Goal: Book appointment/travel/reservation

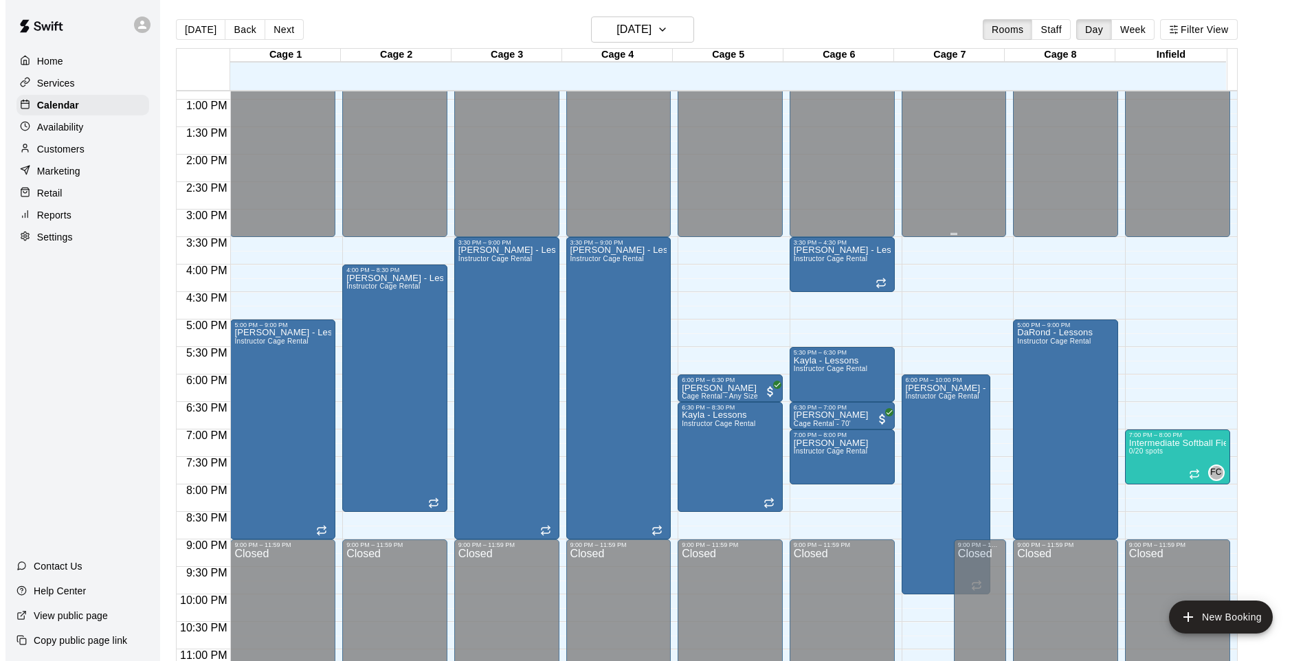
scroll to position [715, 0]
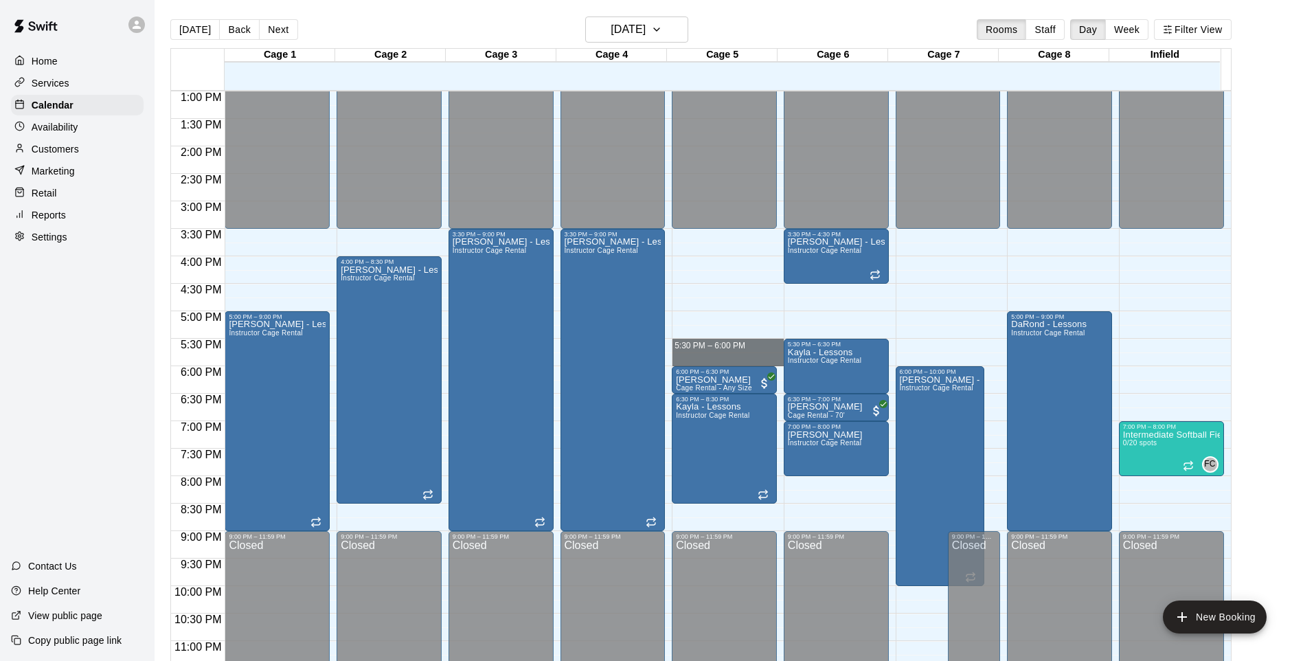
drag, startPoint x: 734, startPoint y: 344, endPoint x: 729, endPoint y: 358, distance: 15.2
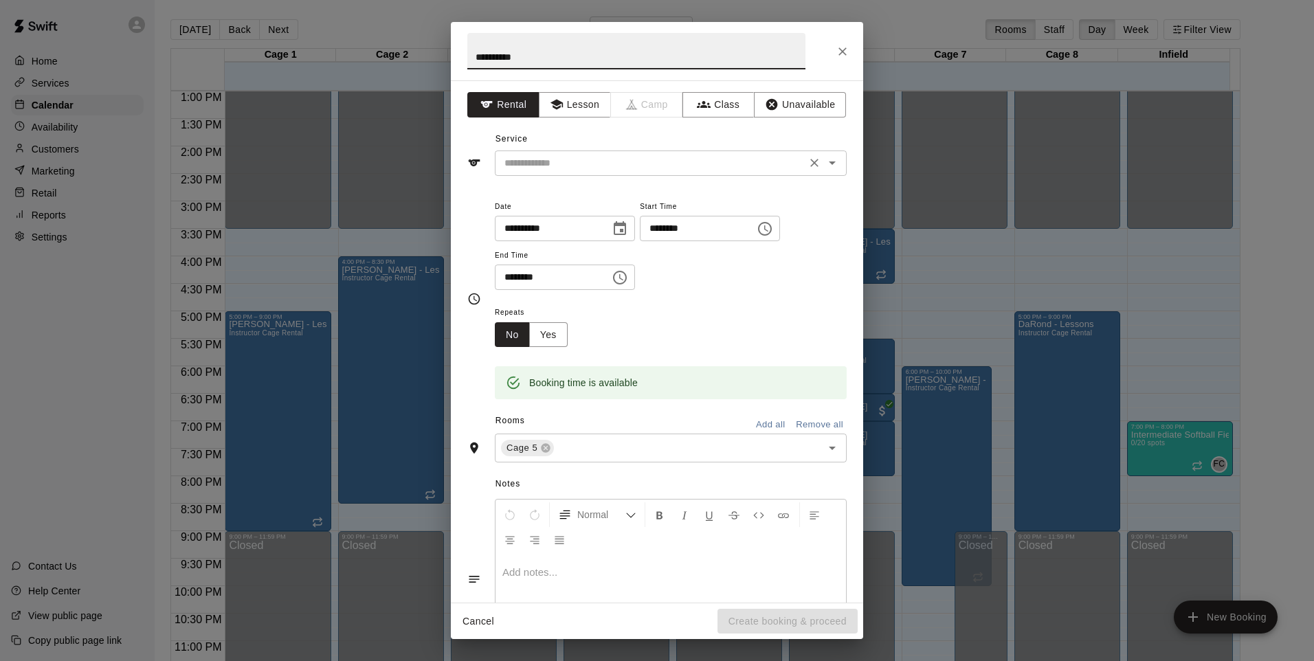
click at [824, 164] on icon "Open" at bounding box center [832, 163] width 16 height 16
type input "**********"
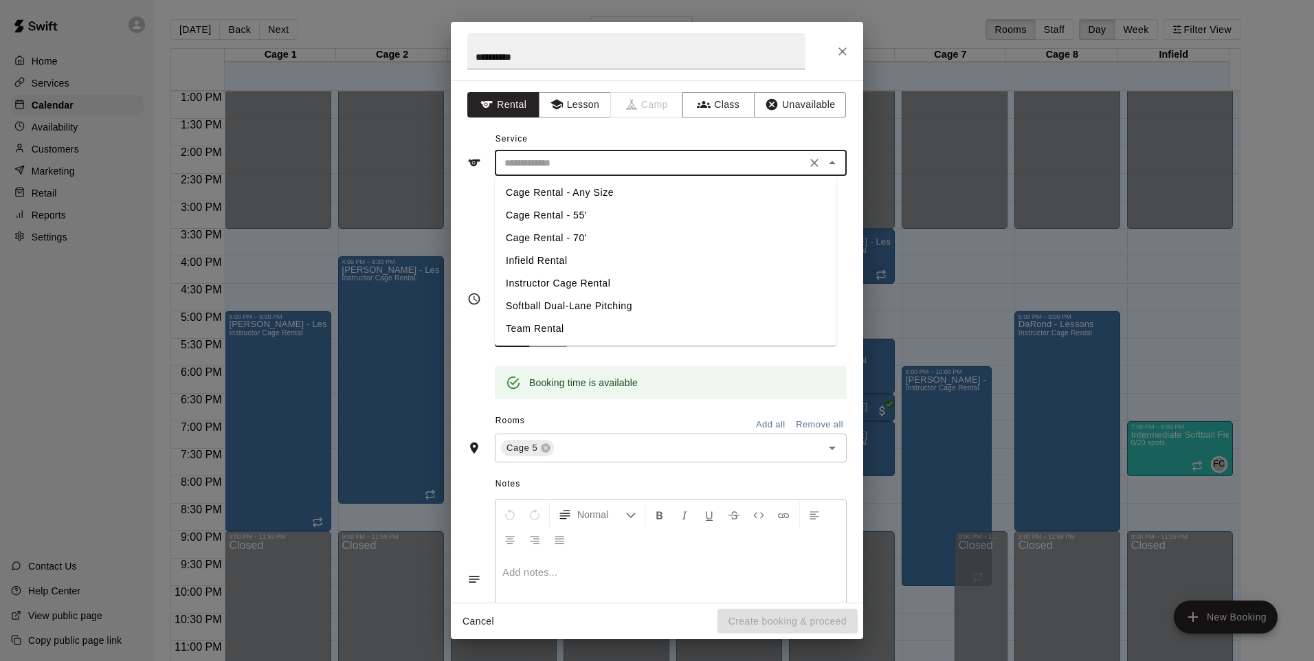
click at [596, 278] on li "Instructor Cage Rental" at bounding box center [665, 283] width 341 height 23
type input "**********"
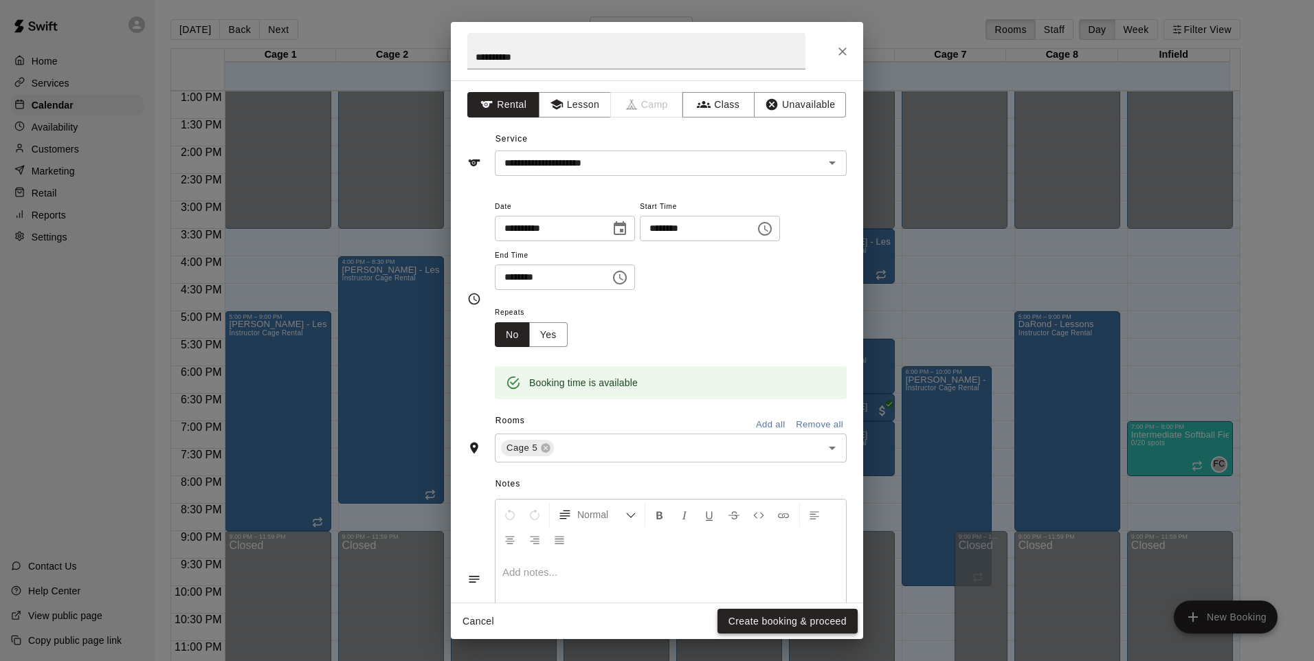
click at [767, 633] on div "Cancel Create booking & proceed" at bounding box center [657, 621] width 412 height 36
click at [776, 621] on button "Create booking & proceed" at bounding box center [787, 621] width 140 height 25
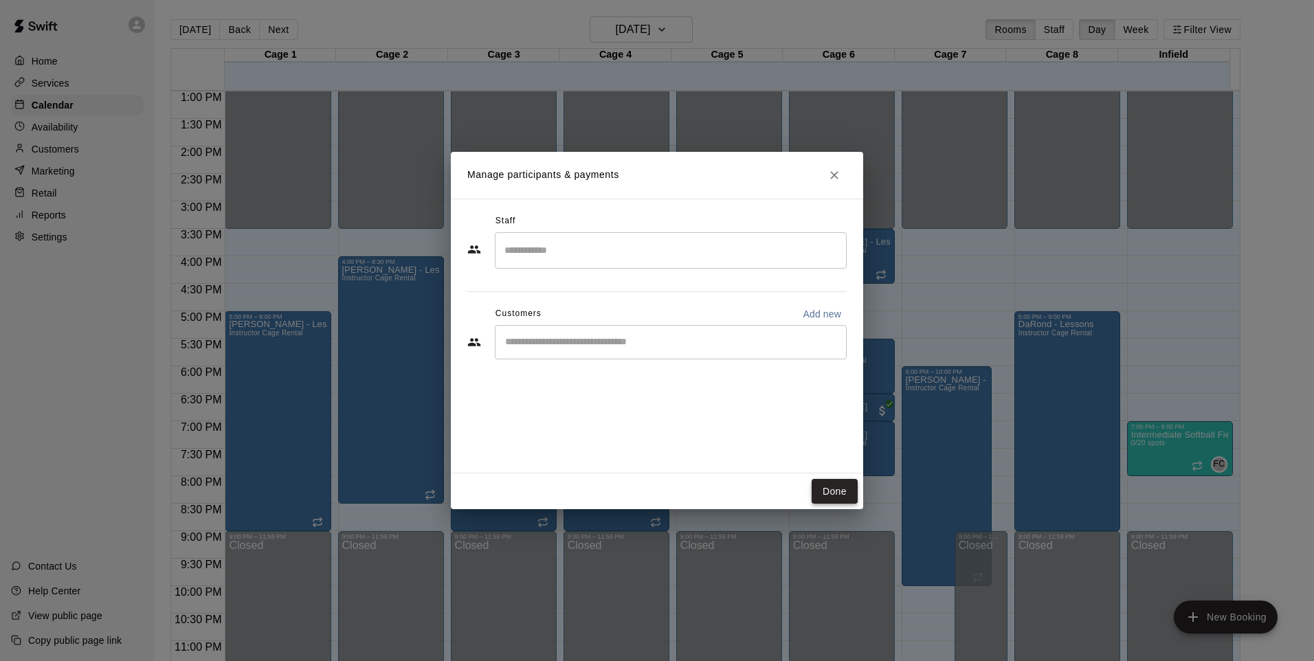
click at [838, 487] on button "Done" at bounding box center [834, 491] width 46 height 25
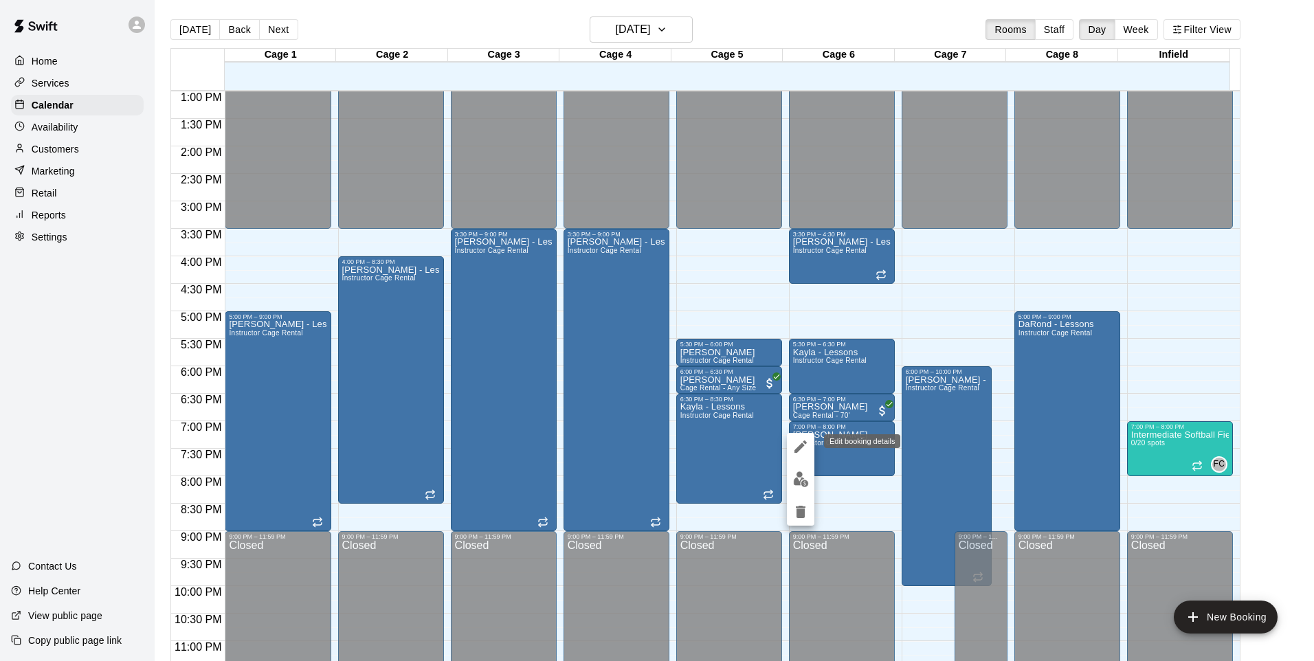
click at [794, 448] on icon "edit" at bounding box center [800, 446] width 16 height 16
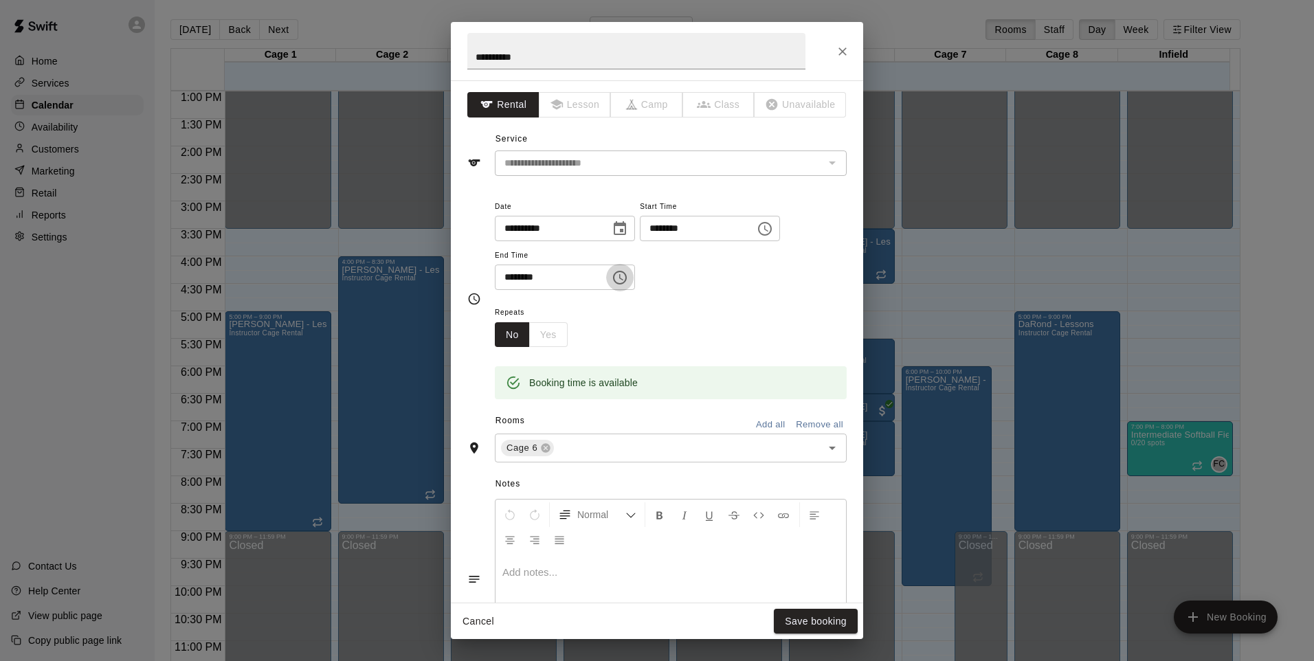
click at [627, 271] on icon "Choose time, selected time is 8:00 PM" at bounding box center [619, 277] width 16 height 16
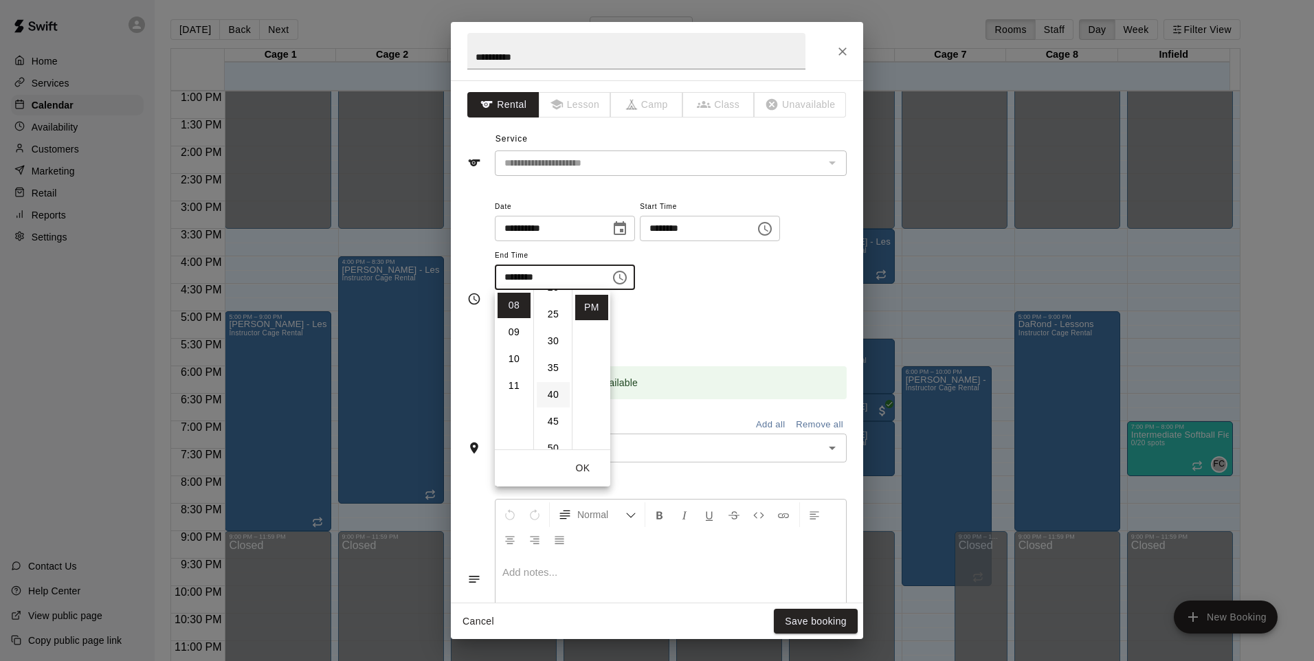
scroll to position [137, 0]
click at [552, 329] on li "30" at bounding box center [553, 328] width 33 height 25
type input "********"
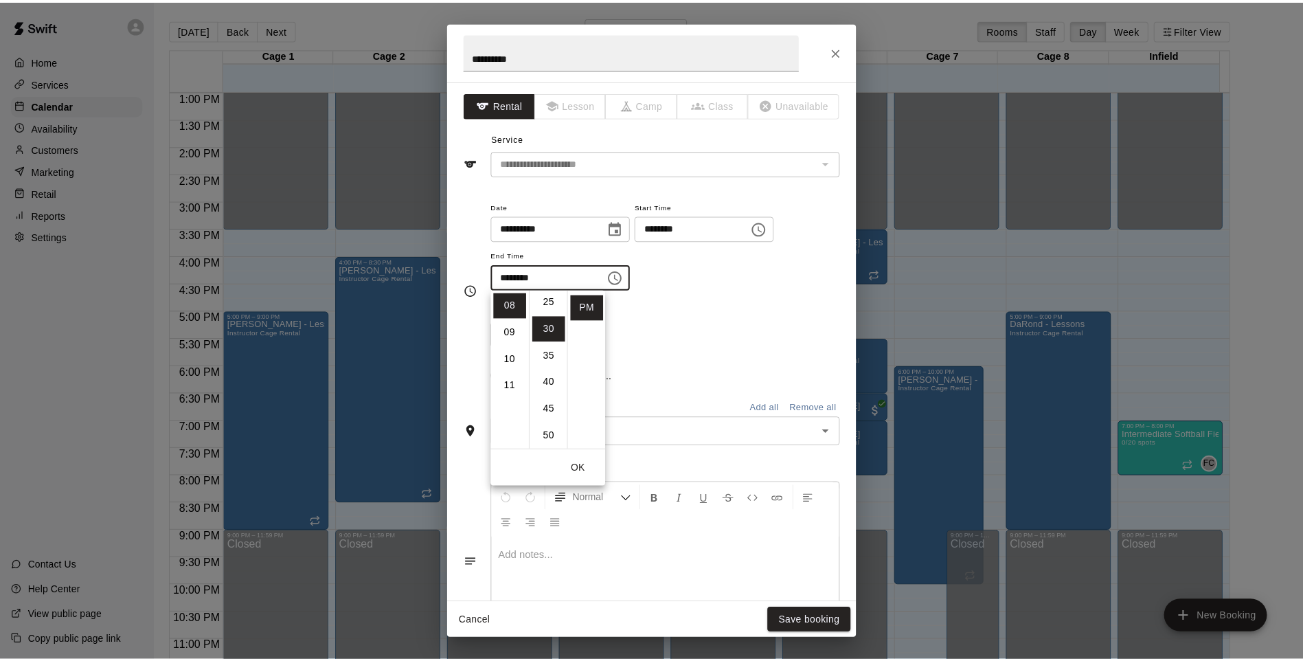
scroll to position [161, 0]
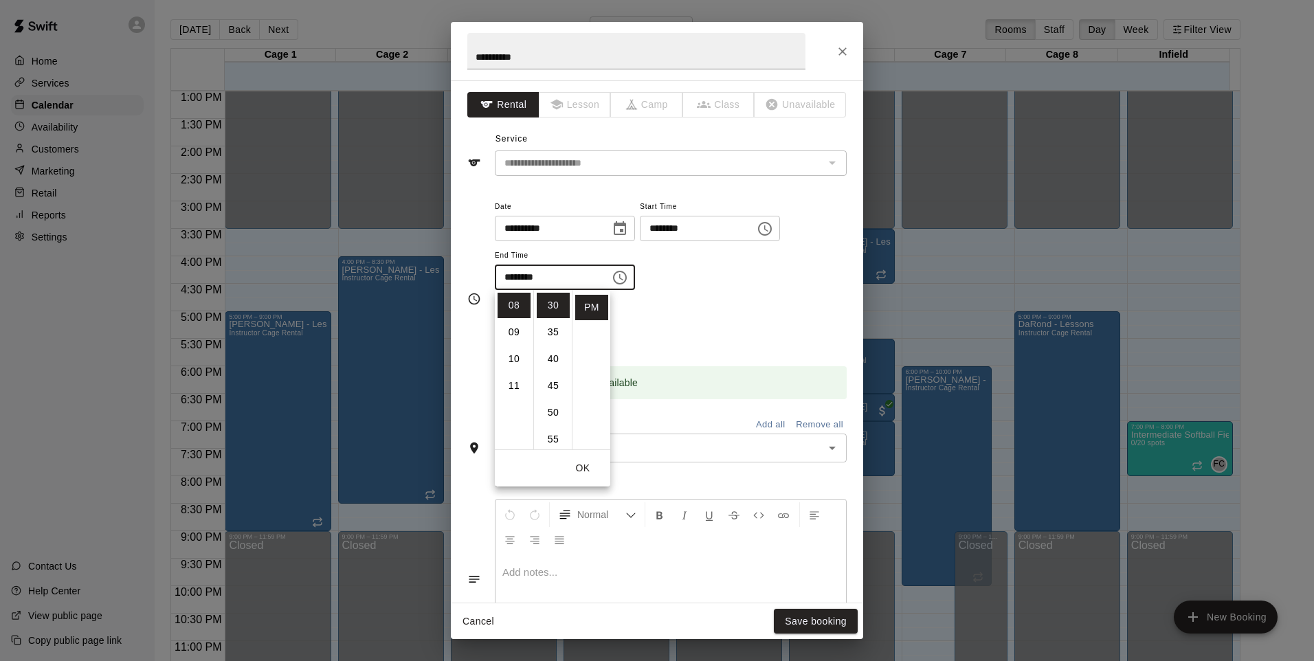
click at [591, 467] on button "OK" at bounding box center [583, 468] width 44 height 25
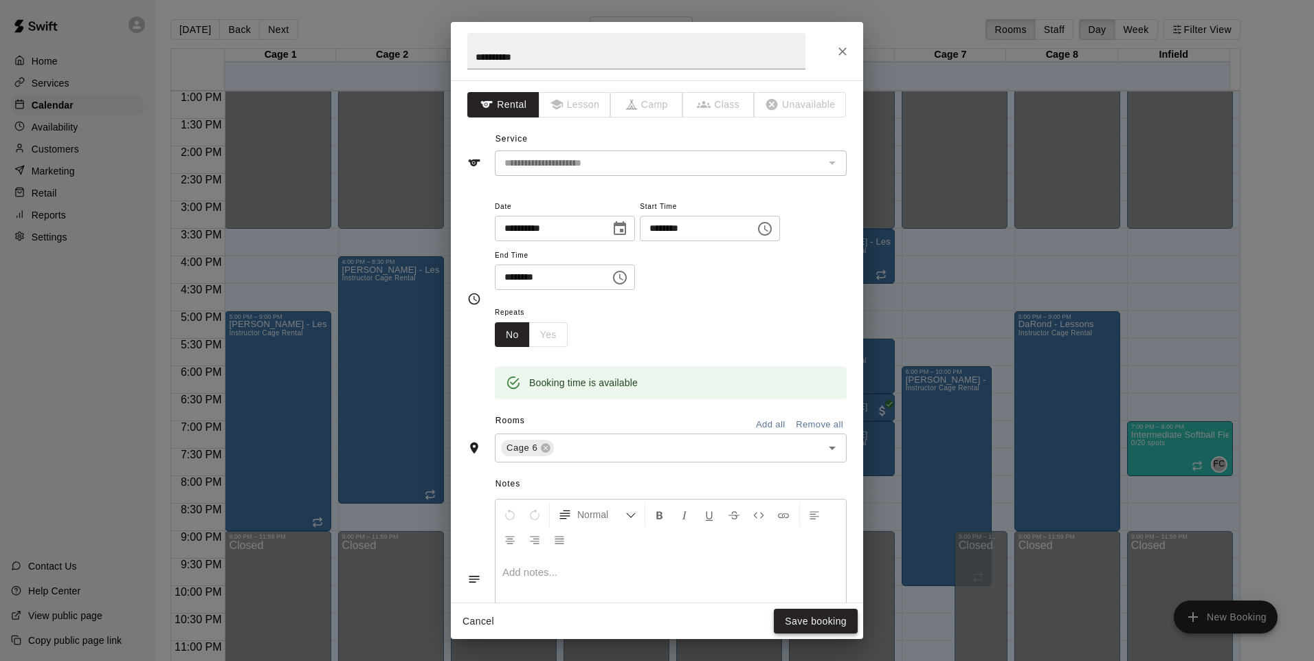
click at [815, 622] on button "Save booking" at bounding box center [816, 621] width 84 height 25
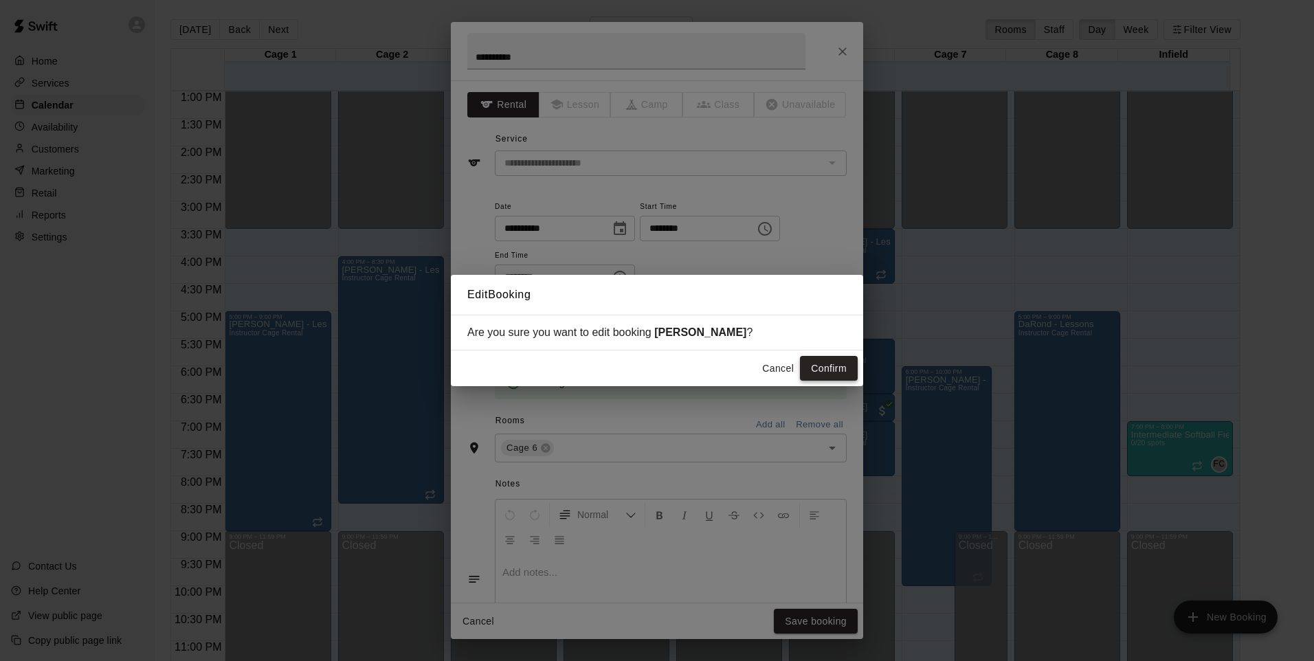
click at [826, 372] on button "Confirm" at bounding box center [829, 368] width 58 height 25
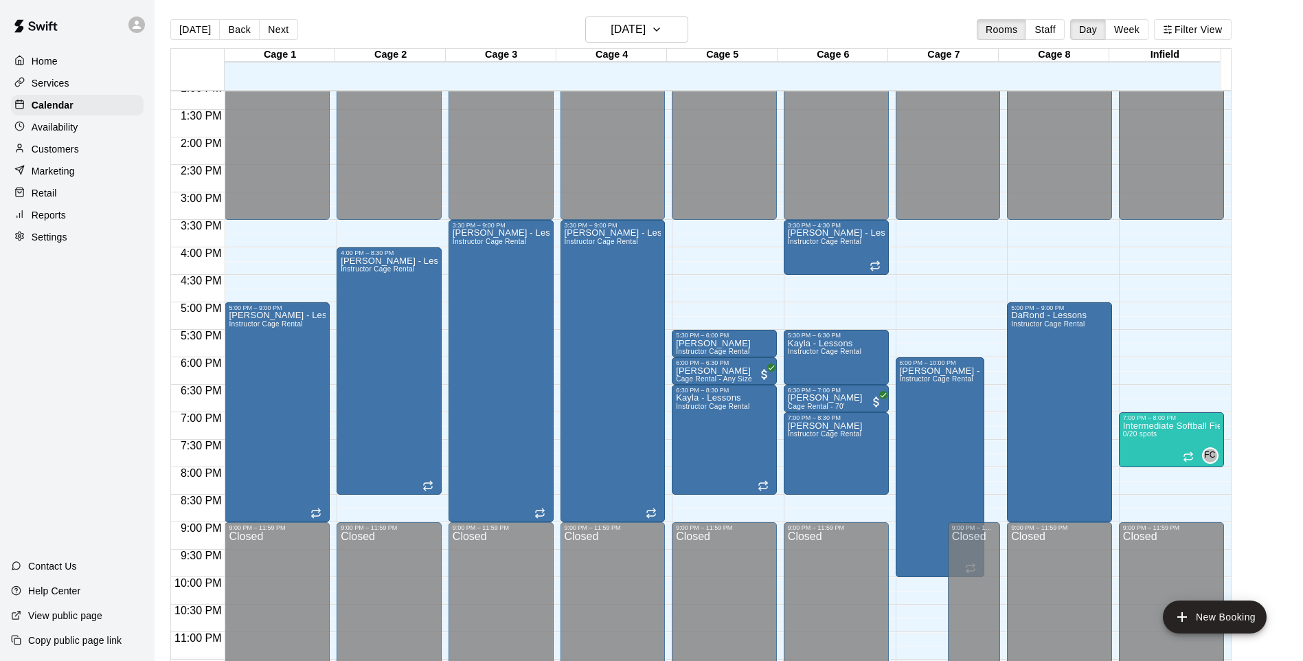
scroll to position [735, 0]
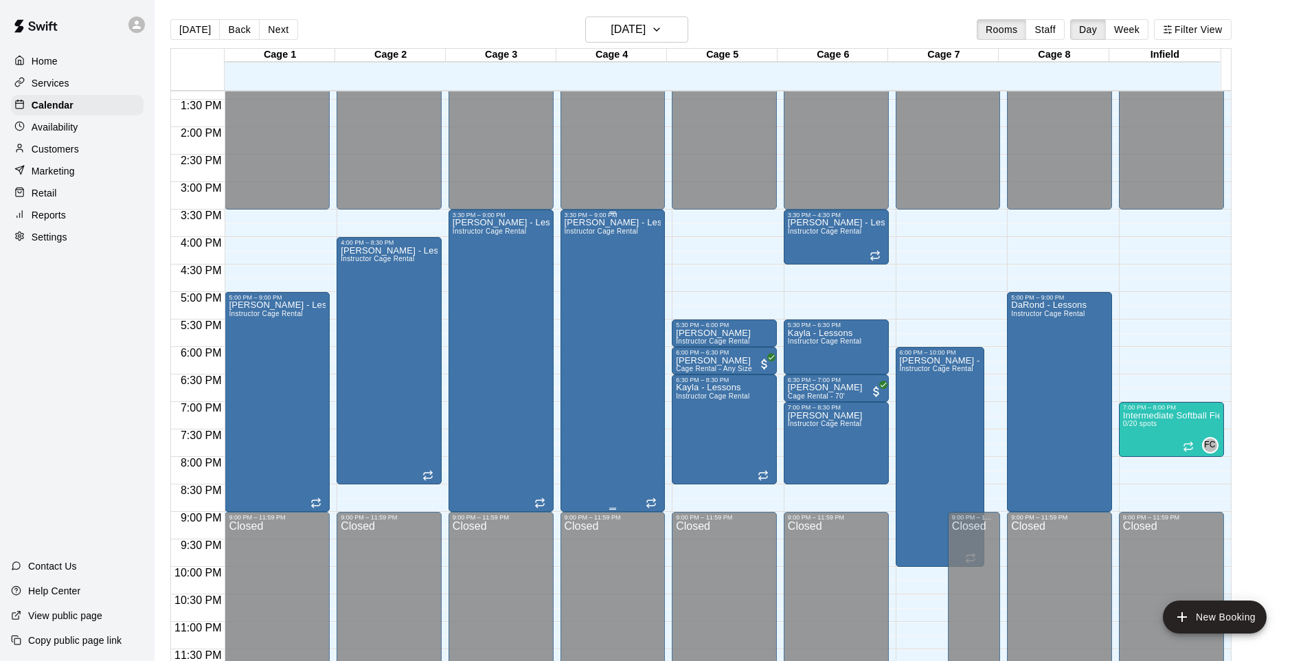
click at [647, 374] on div "Dan Bayer - Lessons Instructor Cage Rental" at bounding box center [613, 548] width 97 height 661
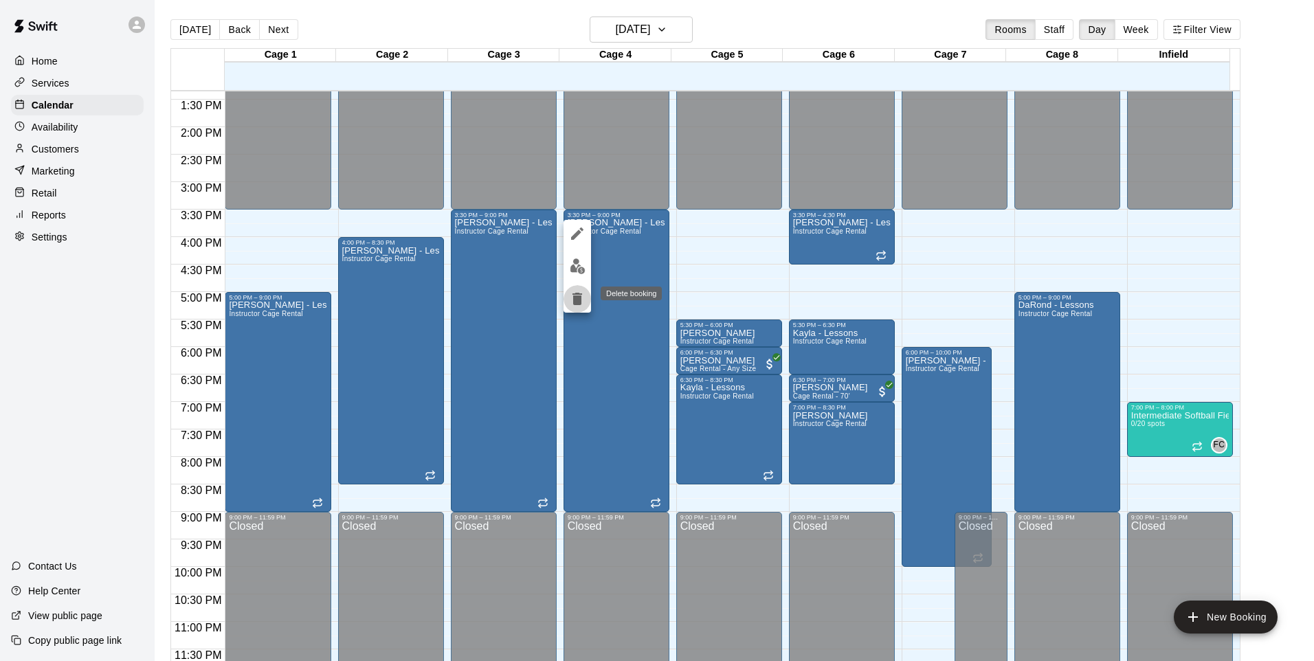
click at [576, 301] on icon "delete" at bounding box center [577, 299] width 10 height 12
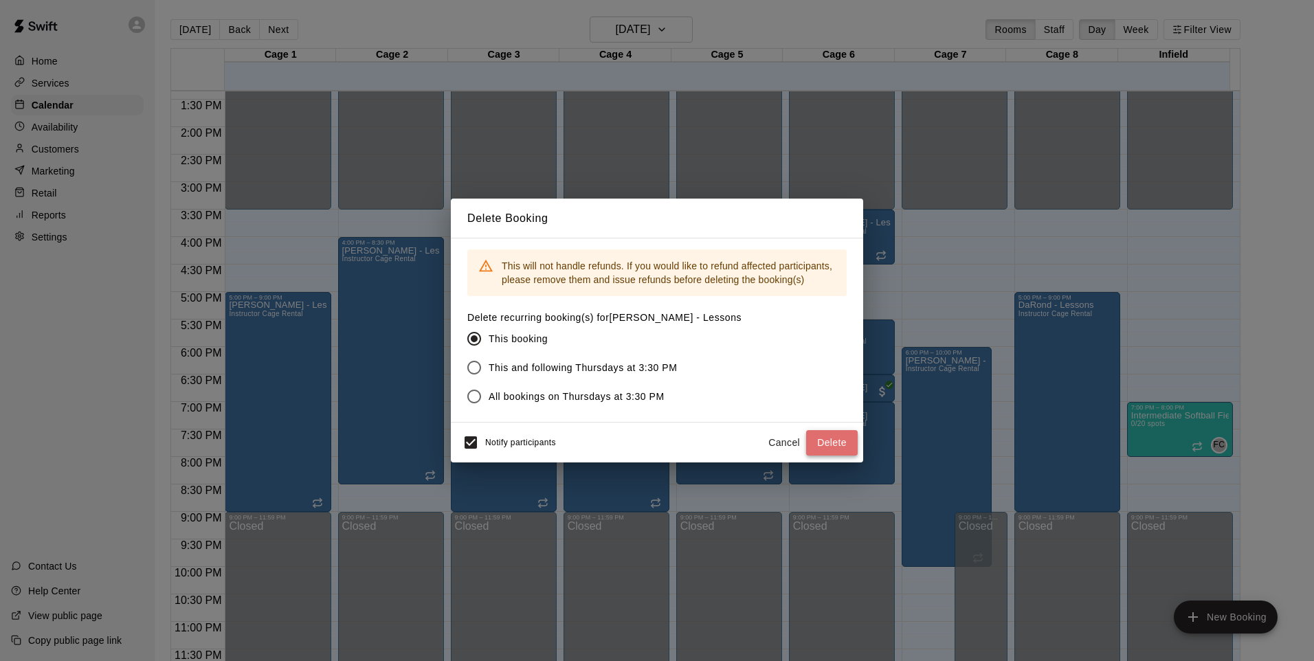
click at [825, 437] on button "Delete" at bounding box center [832, 442] width 52 height 25
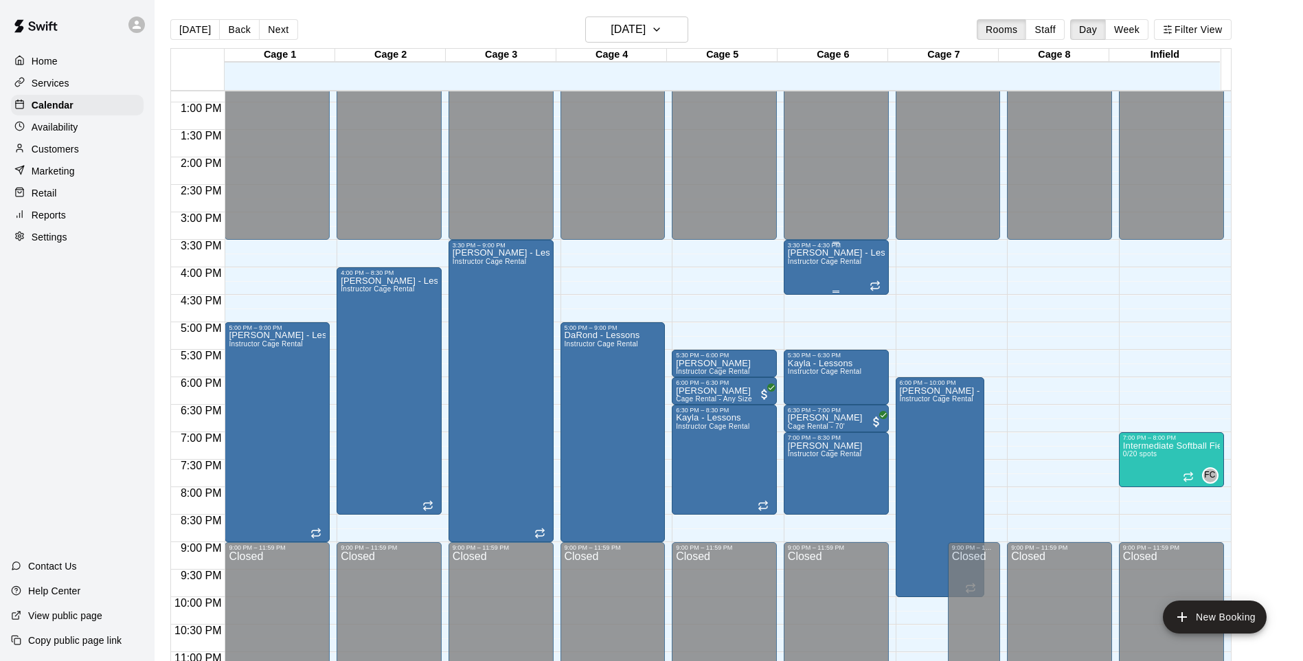
scroll to position [716, 0]
